Goal: Task Accomplishment & Management: Manage account settings

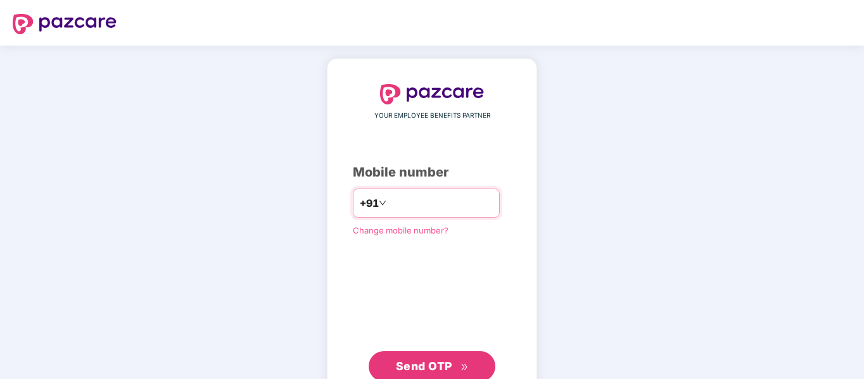
click at [401, 201] on input "number" at bounding box center [441, 203] width 104 height 20
type input "**********"
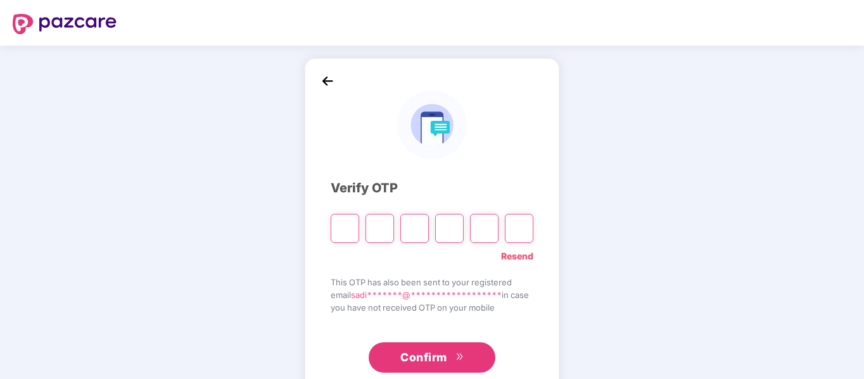
type input "*"
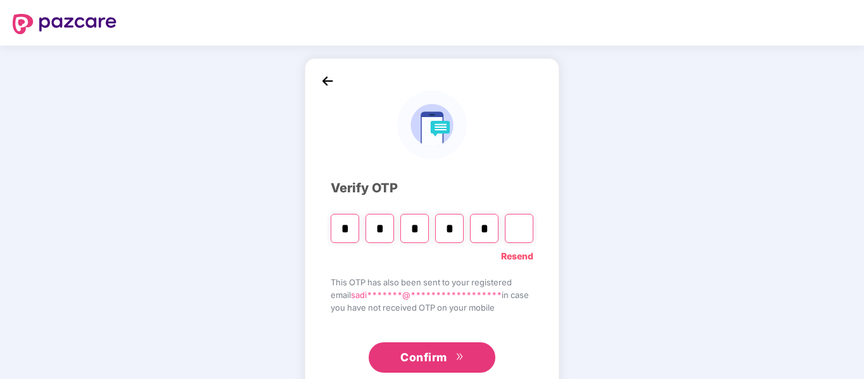
type input "*"
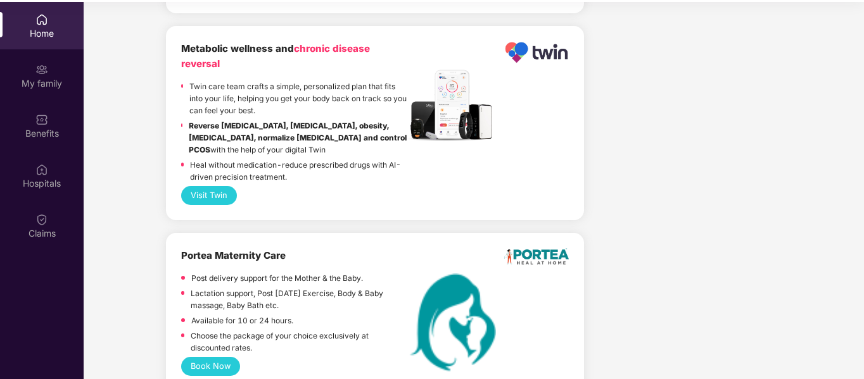
scroll to position [71, 0]
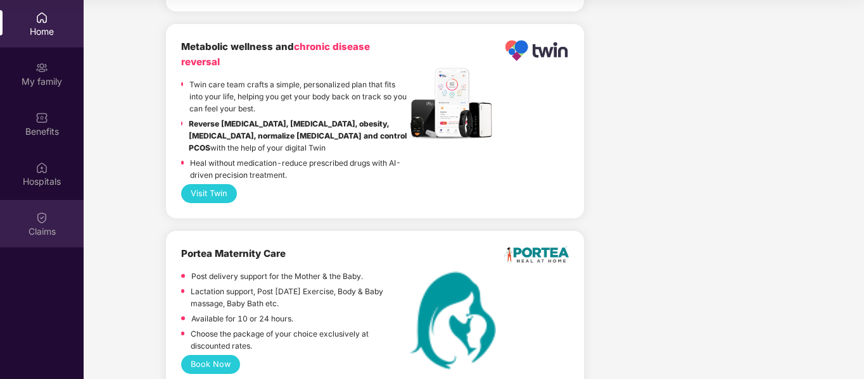
click at [42, 208] on div "Claims" at bounding box center [42, 223] width 84 height 47
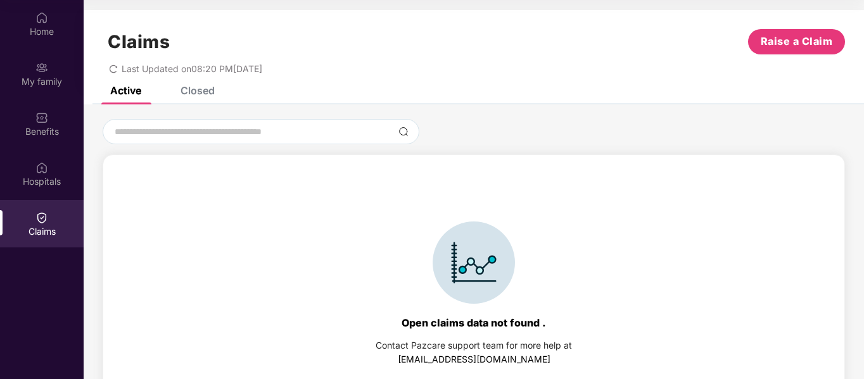
click at [218, 94] on div "Active Closed" at bounding box center [474, 96] width 780 height 18
click at [209, 93] on div "Closed" at bounding box center [197, 90] width 34 height 13
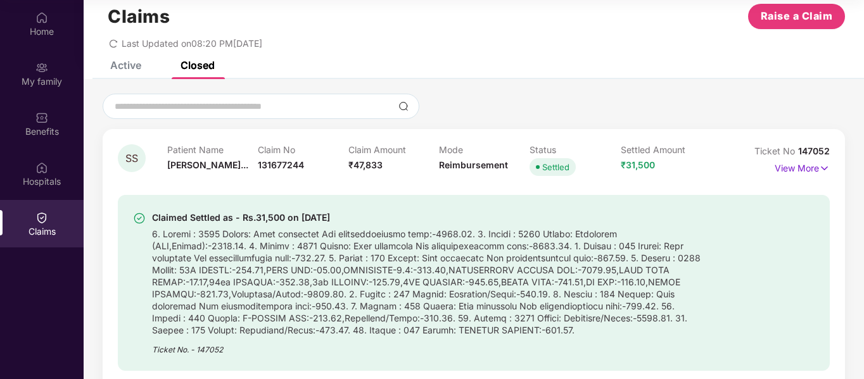
scroll to position [101, 0]
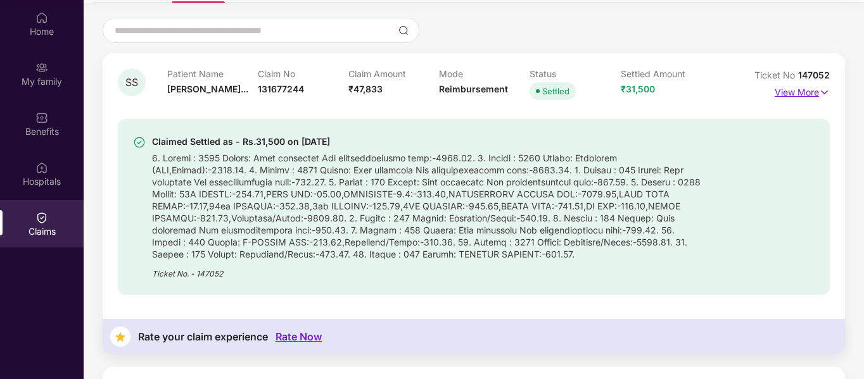
click at [814, 94] on p "View More" at bounding box center [801, 90] width 55 height 17
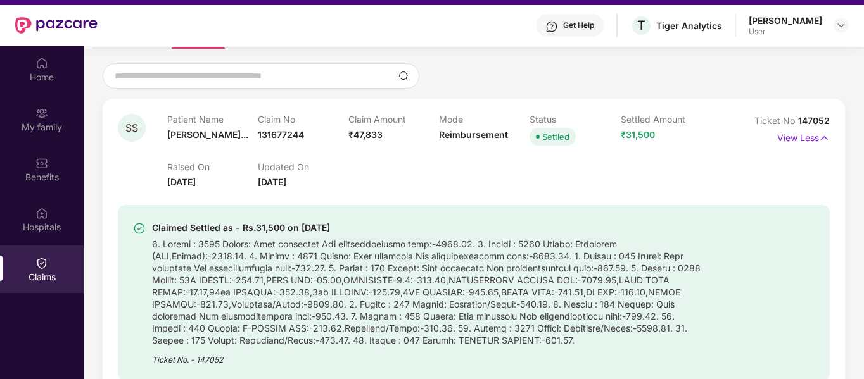
scroll to position [0, 0]
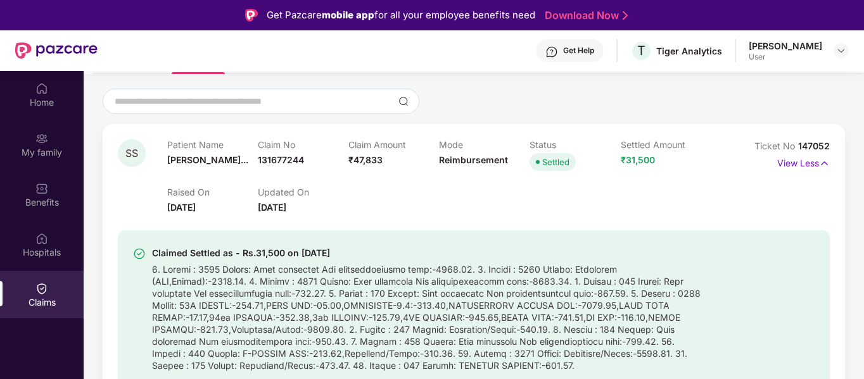
click at [653, 101] on div at bounding box center [474, 101] width 742 height 25
click at [48, 294] on div "Claims" at bounding box center [42, 294] width 84 height 47
click at [39, 301] on div "Claims" at bounding box center [42, 302] width 84 height 13
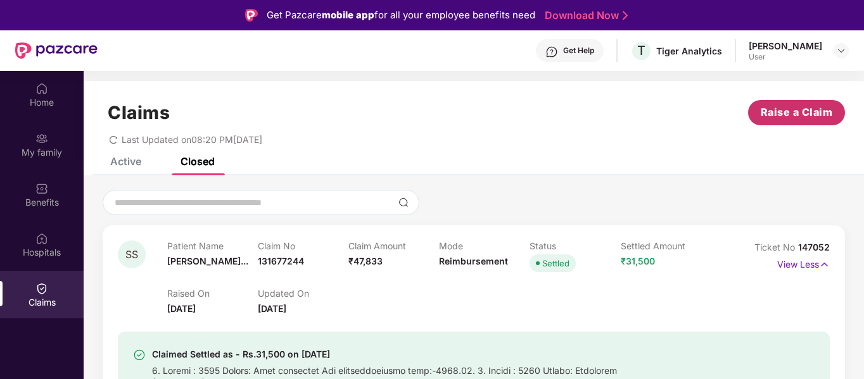
click at [823, 123] on button "Raise a Claim" at bounding box center [796, 112] width 97 height 25
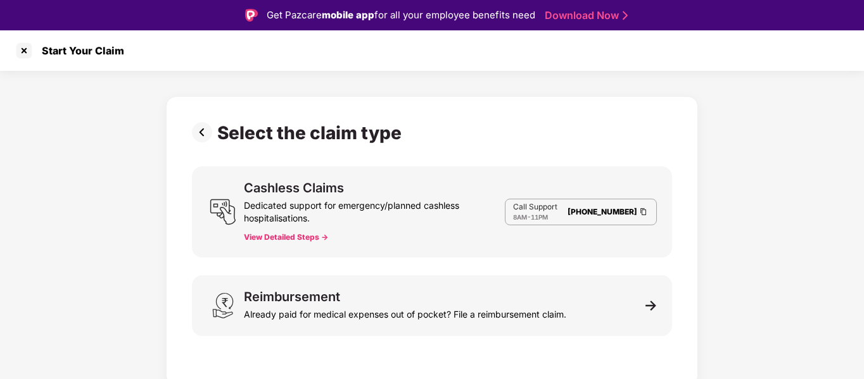
click at [795, 260] on div "Select the claim type Cashless Claims Dedicated support for emergency/planned c…" at bounding box center [432, 228] width 864 height 315
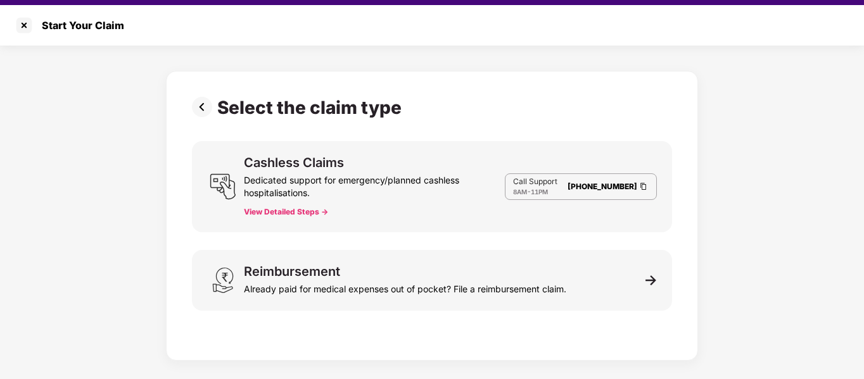
scroll to position [30, 0]
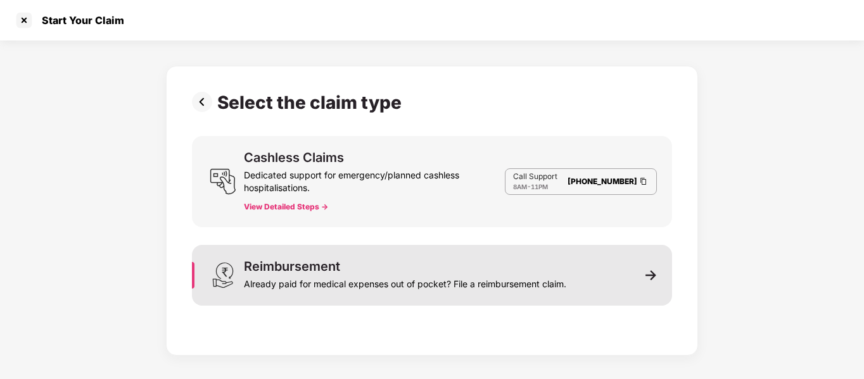
click at [490, 290] on div "Already paid for medical expenses out of pocket? File a reimbursement claim." at bounding box center [405, 282] width 322 height 18
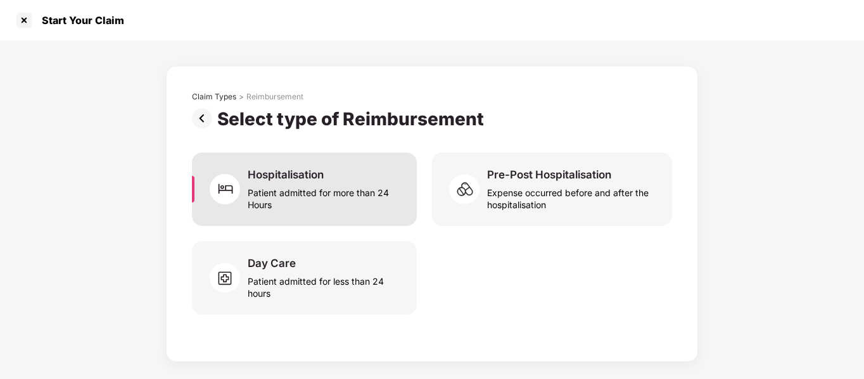
click at [353, 199] on div "Patient admitted for more than 24 Hours" at bounding box center [325, 196] width 154 height 29
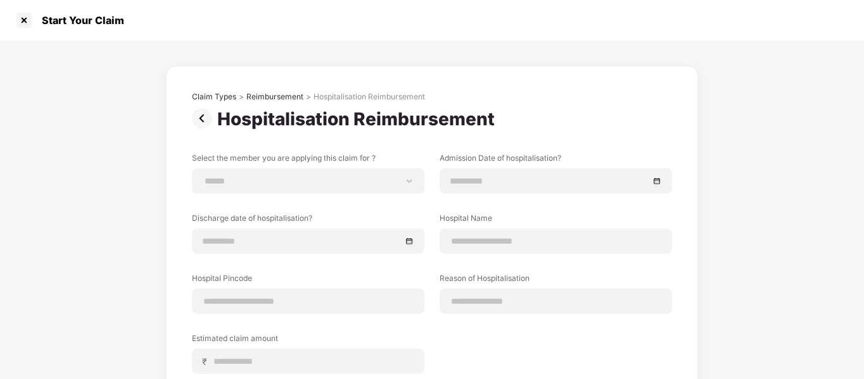
click at [98, 253] on div "**********" at bounding box center [432, 279] width 864 height 476
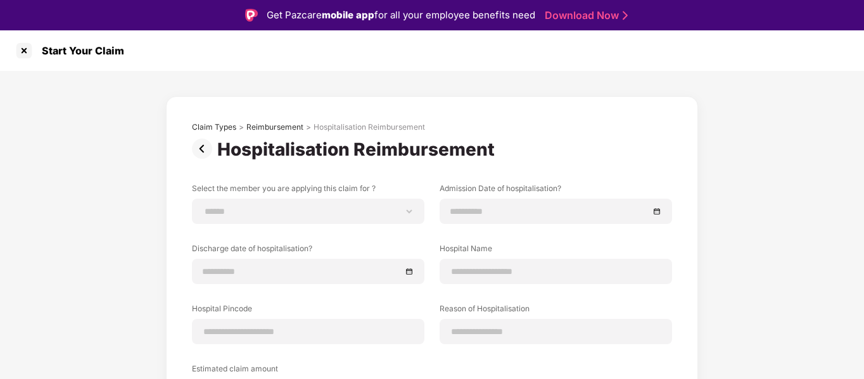
click at [194, 154] on img at bounding box center [204, 149] width 25 height 20
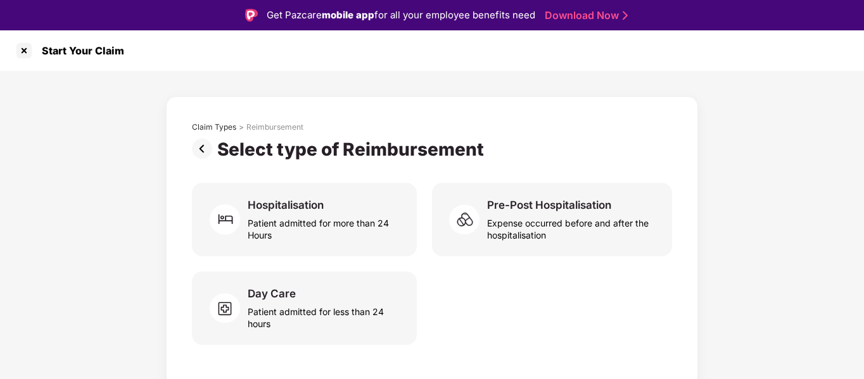
click at [197, 151] on img at bounding box center [204, 149] width 25 height 20
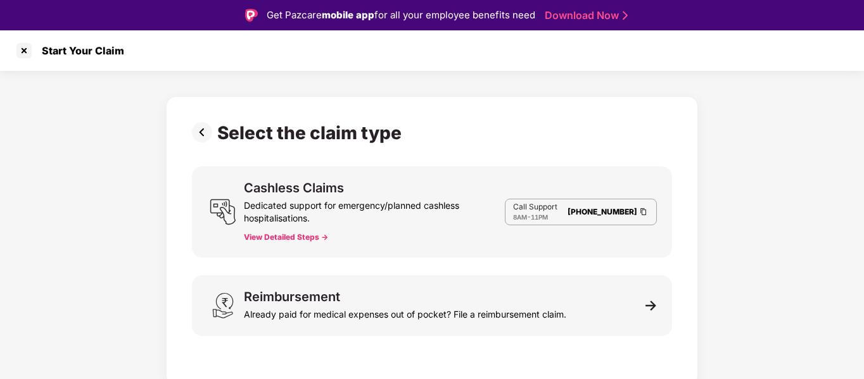
click at [107, 207] on div "Select the claim type Cashless Claims Dedicated support for emergency/planned c…" at bounding box center [432, 228] width 864 height 315
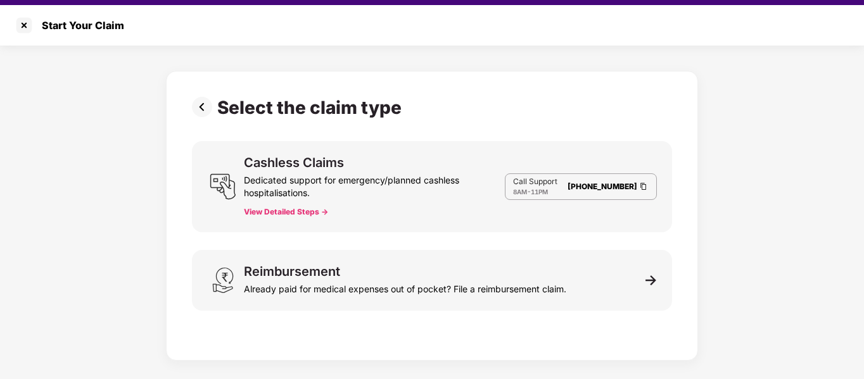
scroll to position [30, 0]
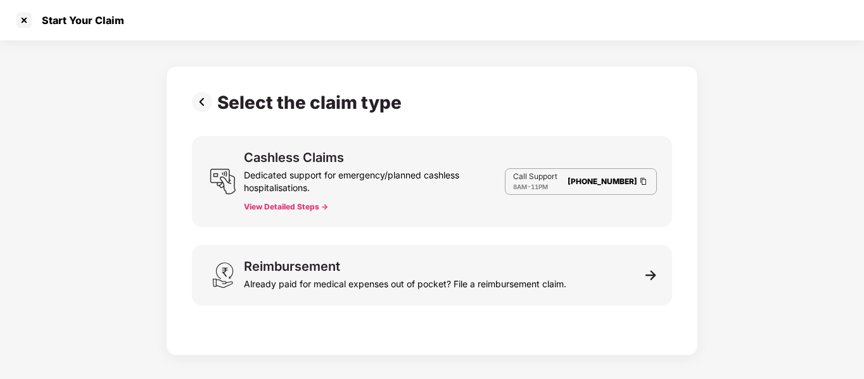
click at [202, 110] on img at bounding box center [204, 102] width 25 height 20
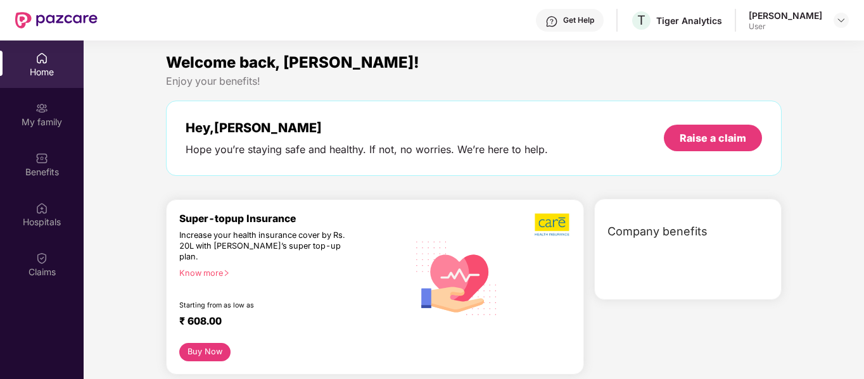
scroll to position [71, 0]
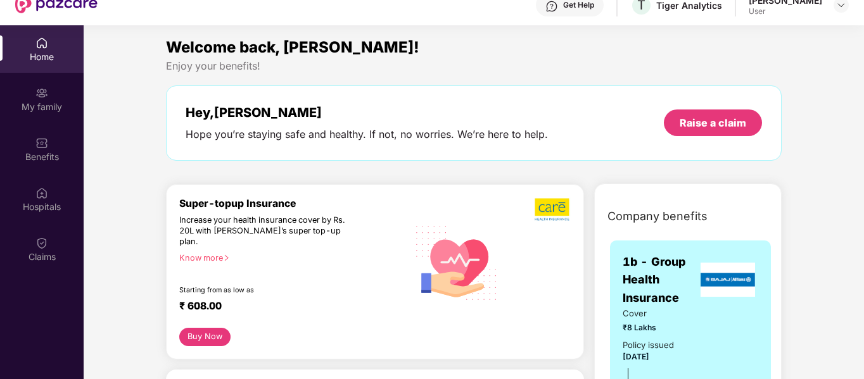
scroll to position [0, 0]
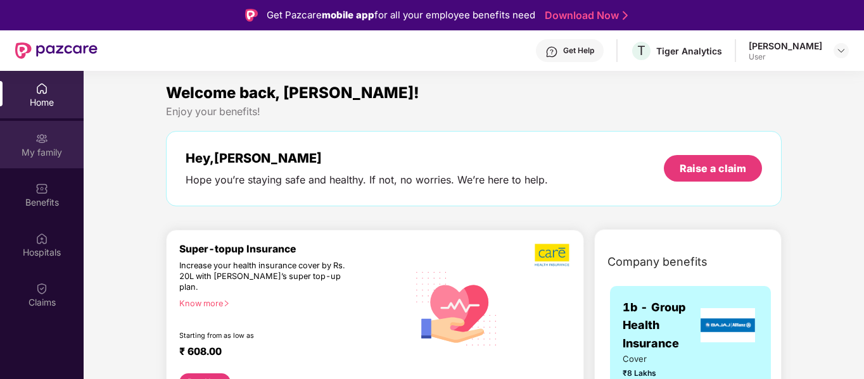
click at [54, 152] on div "My family" at bounding box center [42, 152] width 84 height 13
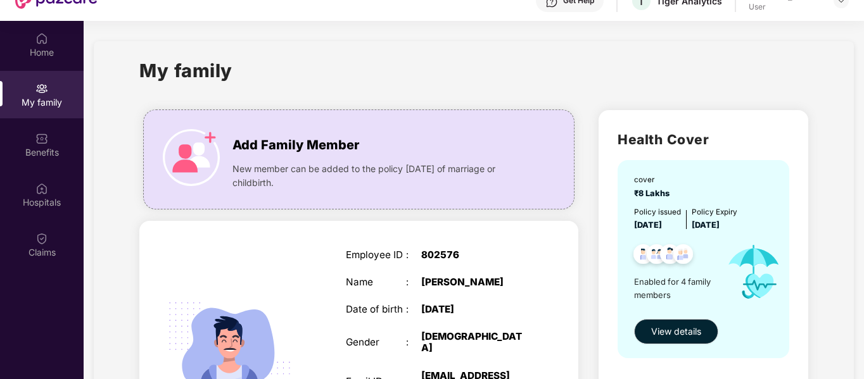
scroll to position [71, 0]
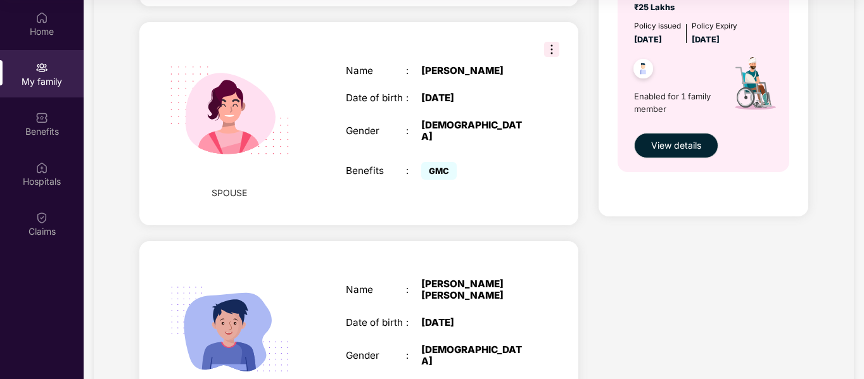
scroll to position [633, 0]
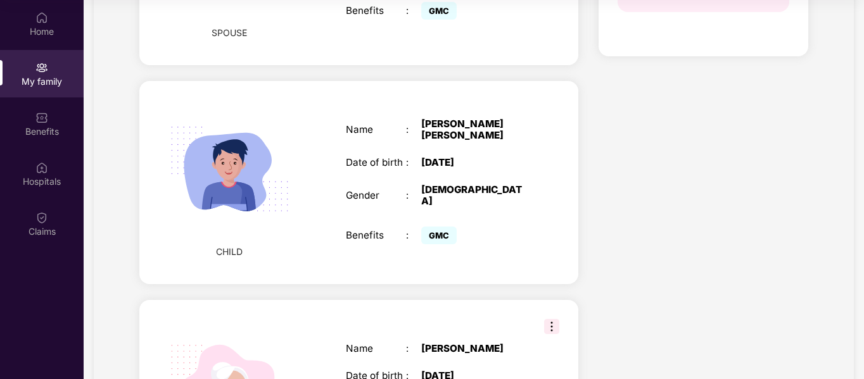
click at [401, 177] on div "Name : [PERSON_NAME] [PERSON_NAME] Date of birth : [DEMOGRAPHIC_DATA] Gender : …" at bounding box center [436, 183] width 207 height 161
click at [43, 35] on div "Home" at bounding box center [42, 31] width 84 height 13
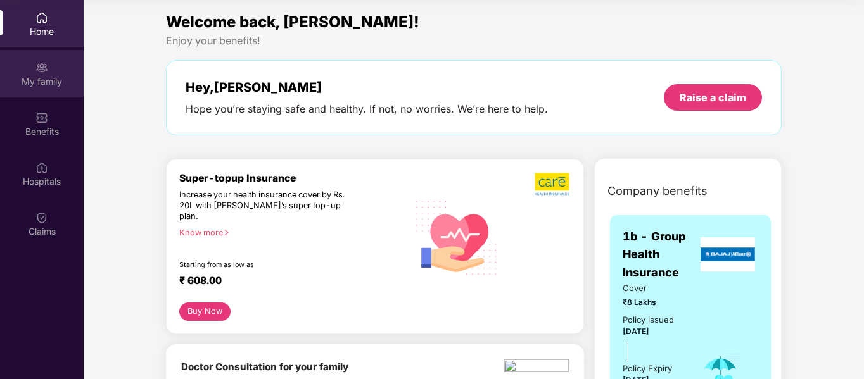
click at [46, 87] on div "My family" at bounding box center [42, 81] width 84 height 13
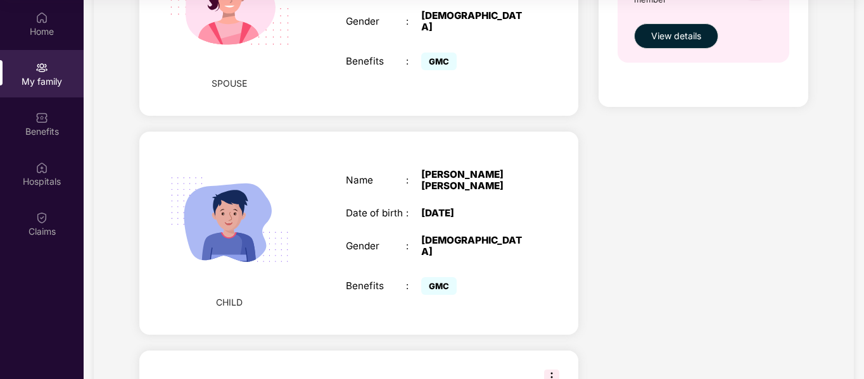
scroll to position [557, 0]
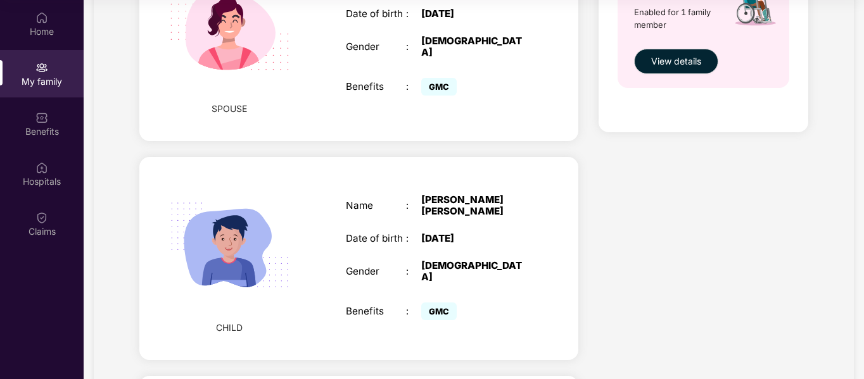
click at [552, 176] on div "CHILD Name : [PERSON_NAME] [PERSON_NAME] Date of birth : [DEMOGRAPHIC_DATA] Gen…" at bounding box center [358, 258] width 439 height 203
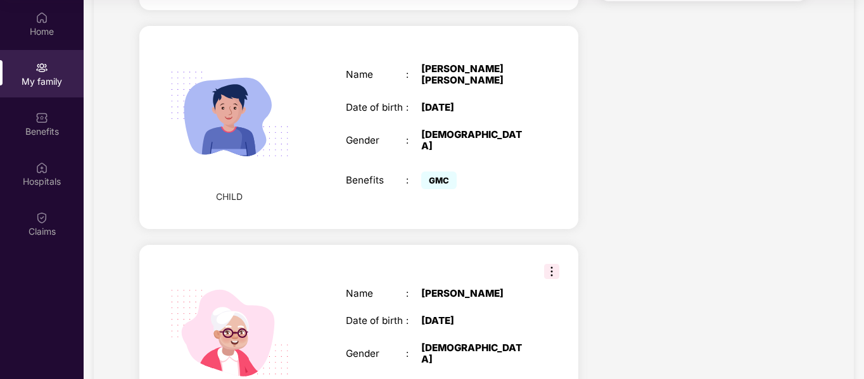
scroll to position [809, 0]
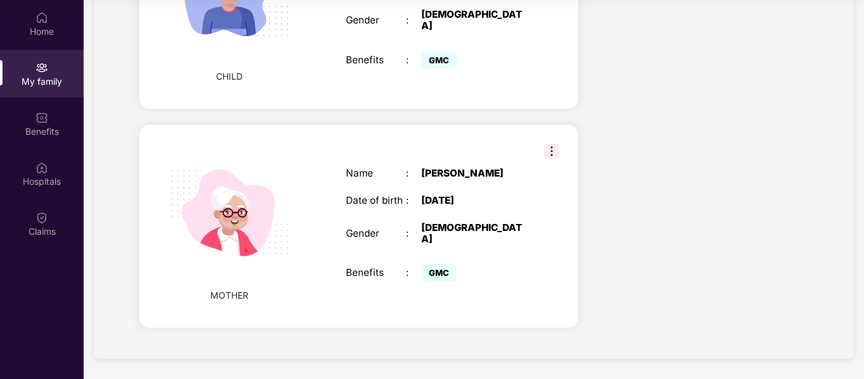
click at [553, 156] on img at bounding box center [551, 151] width 15 height 15
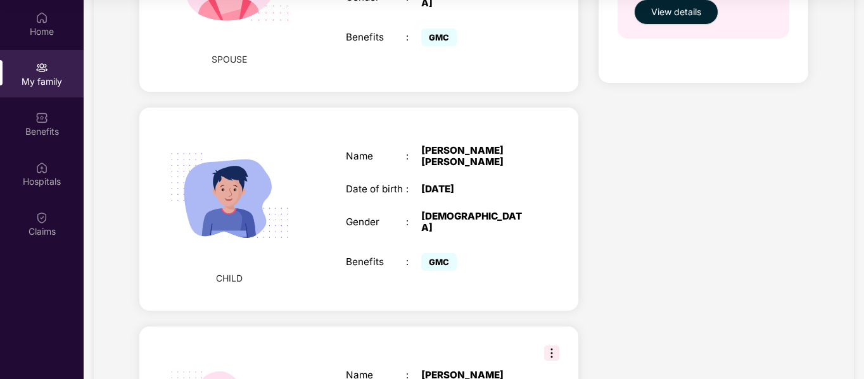
scroll to position [581, 0]
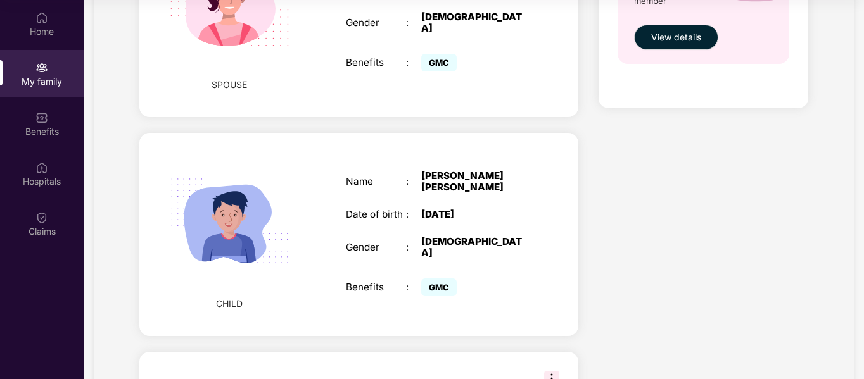
click at [194, 219] on img at bounding box center [229, 221] width 151 height 151
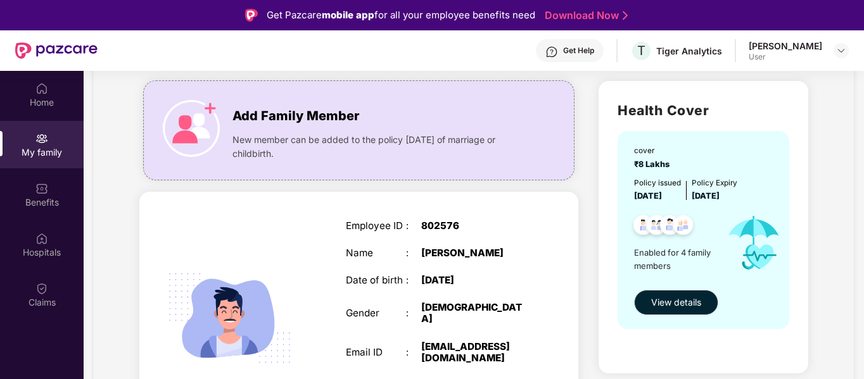
scroll to position [51, 0]
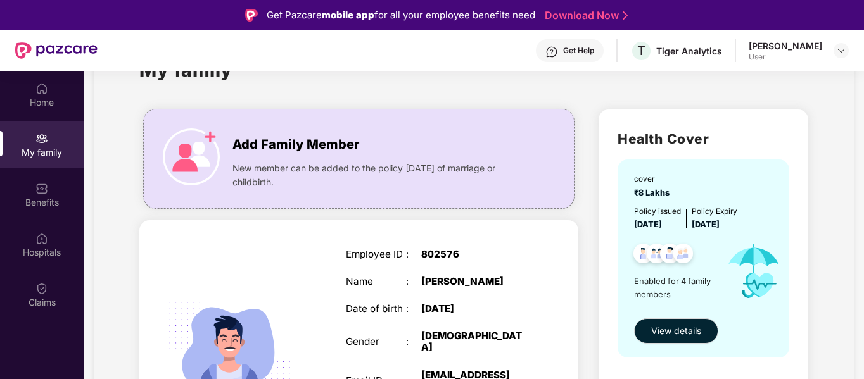
click at [662, 324] on span "View details" at bounding box center [676, 331] width 50 height 14
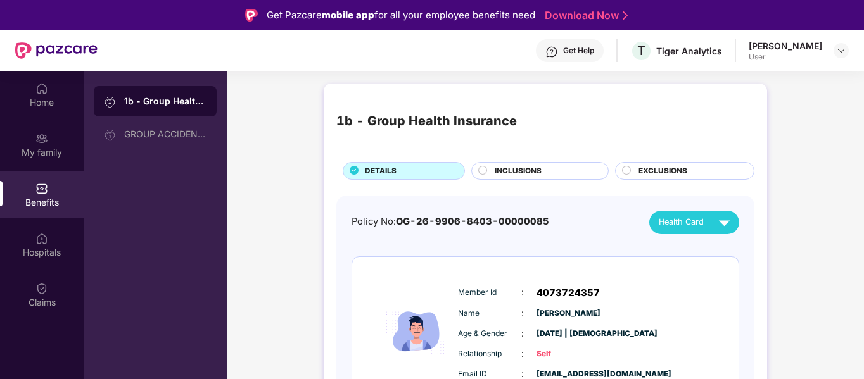
click at [485, 169] on circle at bounding box center [483, 170] width 8 height 8
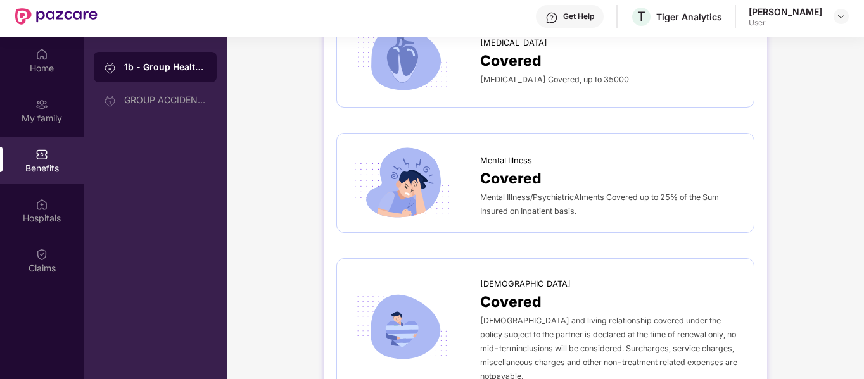
scroll to position [71, 0]
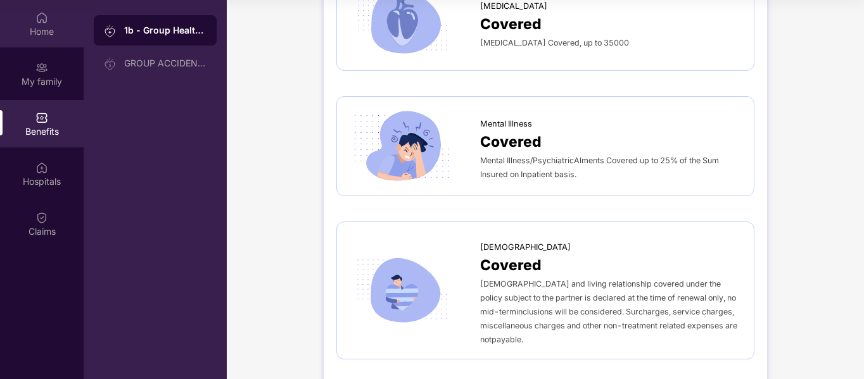
click at [52, 19] on div "Home" at bounding box center [42, 23] width 84 height 47
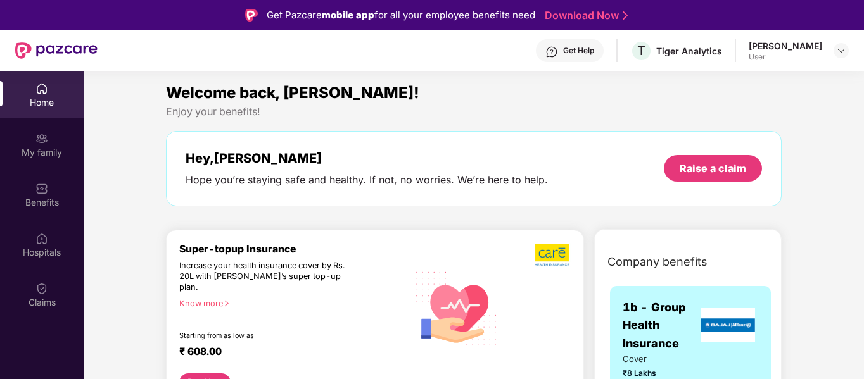
click at [786, 47] on div "[PERSON_NAME]" at bounding box center [784, 46] width 73 height 12
click at [835, 51] on div at bounding box center [840, 50] width 15 height 15
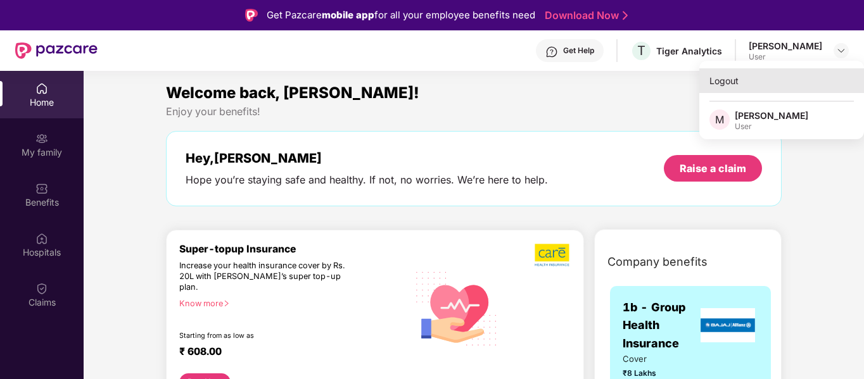
click at [723, 80] on div "Logout" at bounding box center [781, 80] width 165 height 25
